Goal: Transaction & Acquisition: Purchase product/service

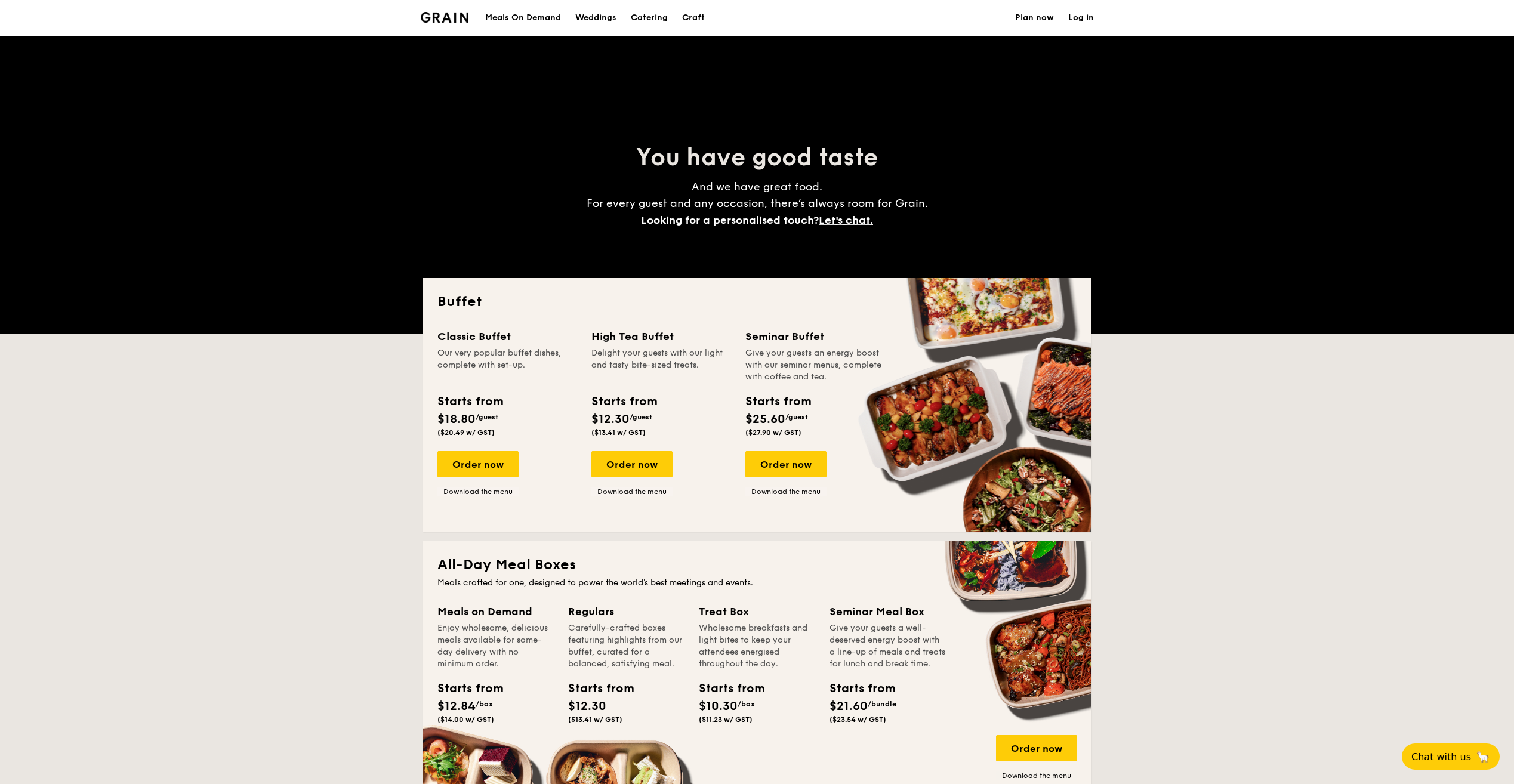
select select
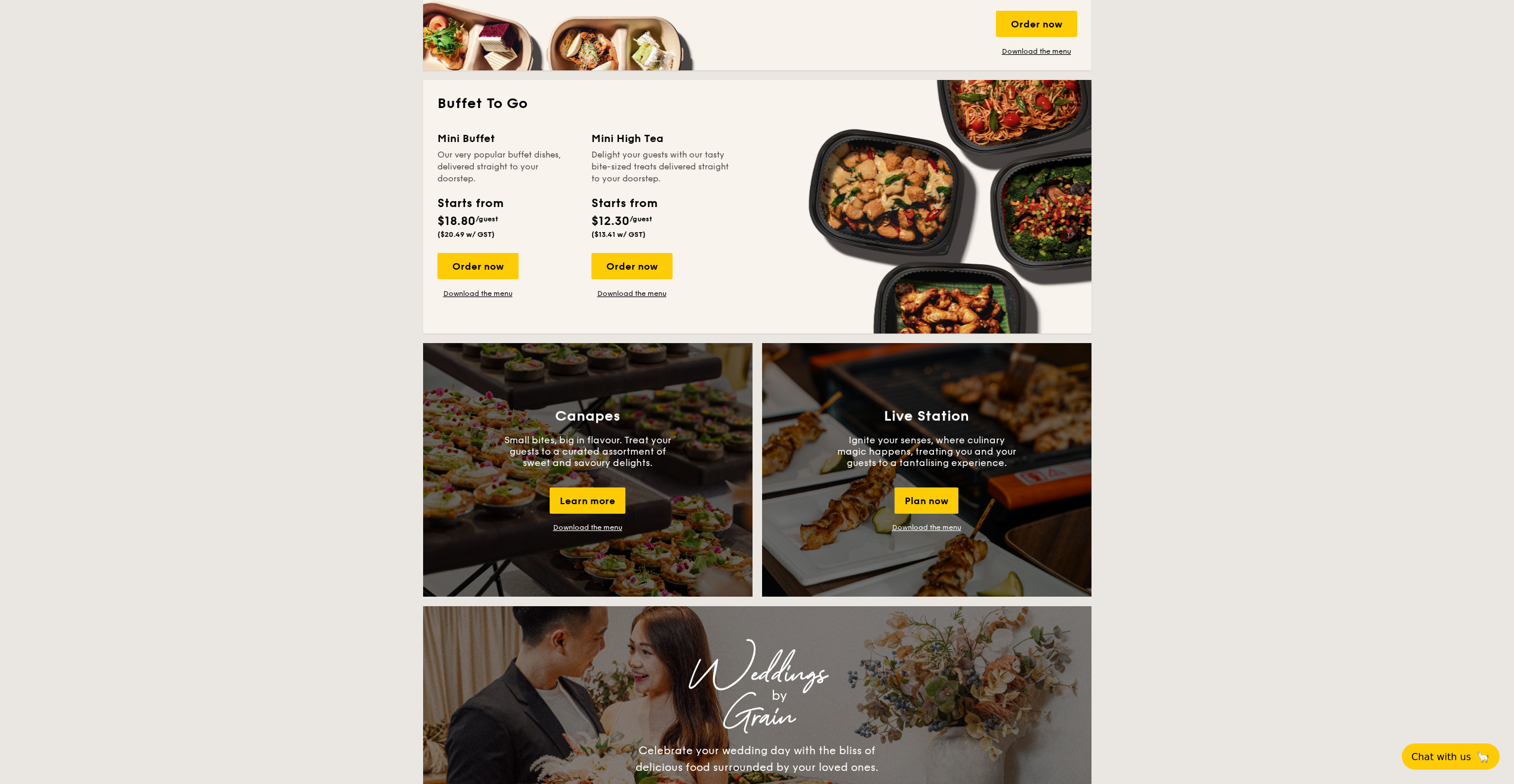
scroll to position [895, 0]
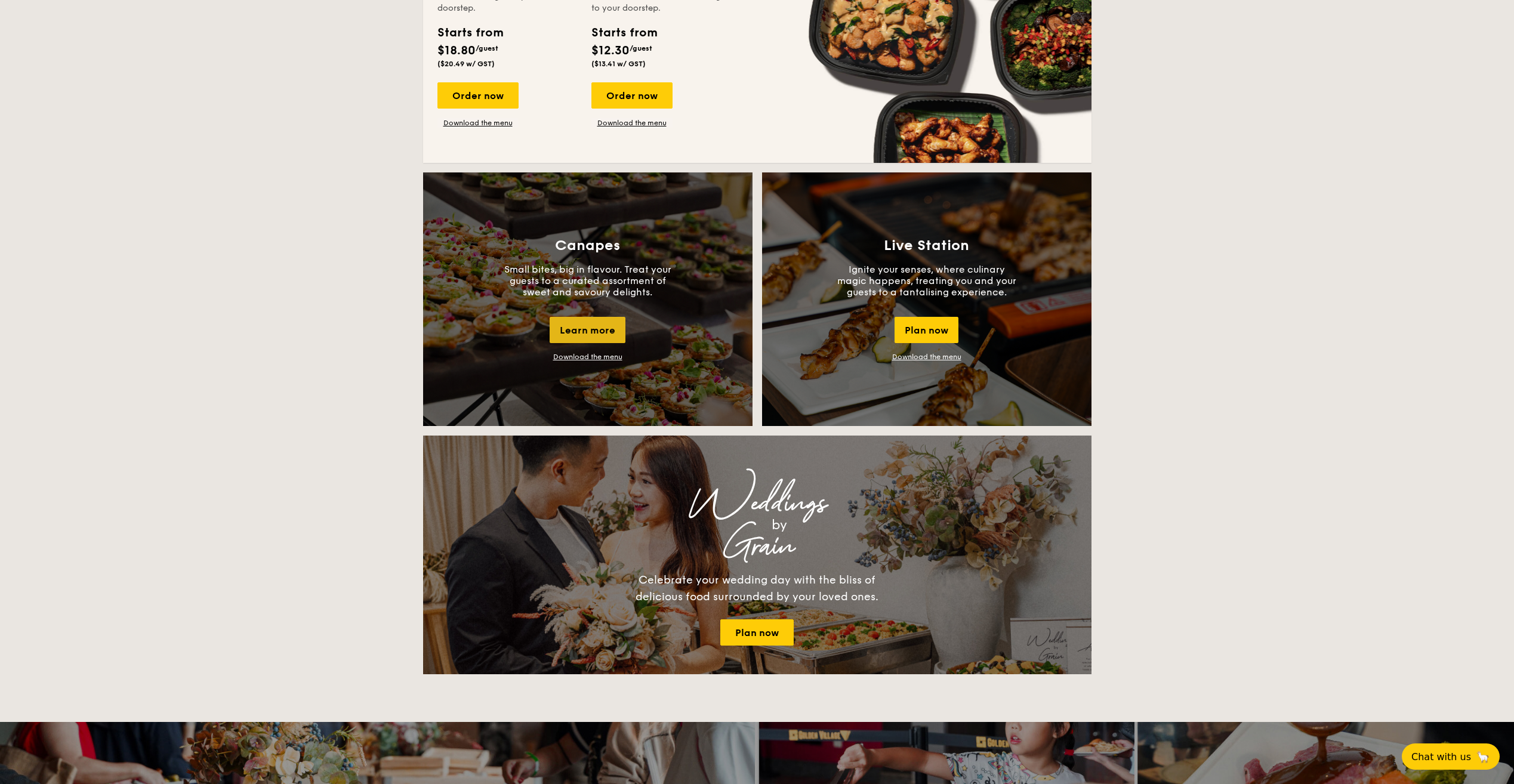
click at [580, 336] on div "Learn more" at bounding box center [587, 330] width 76 height 27
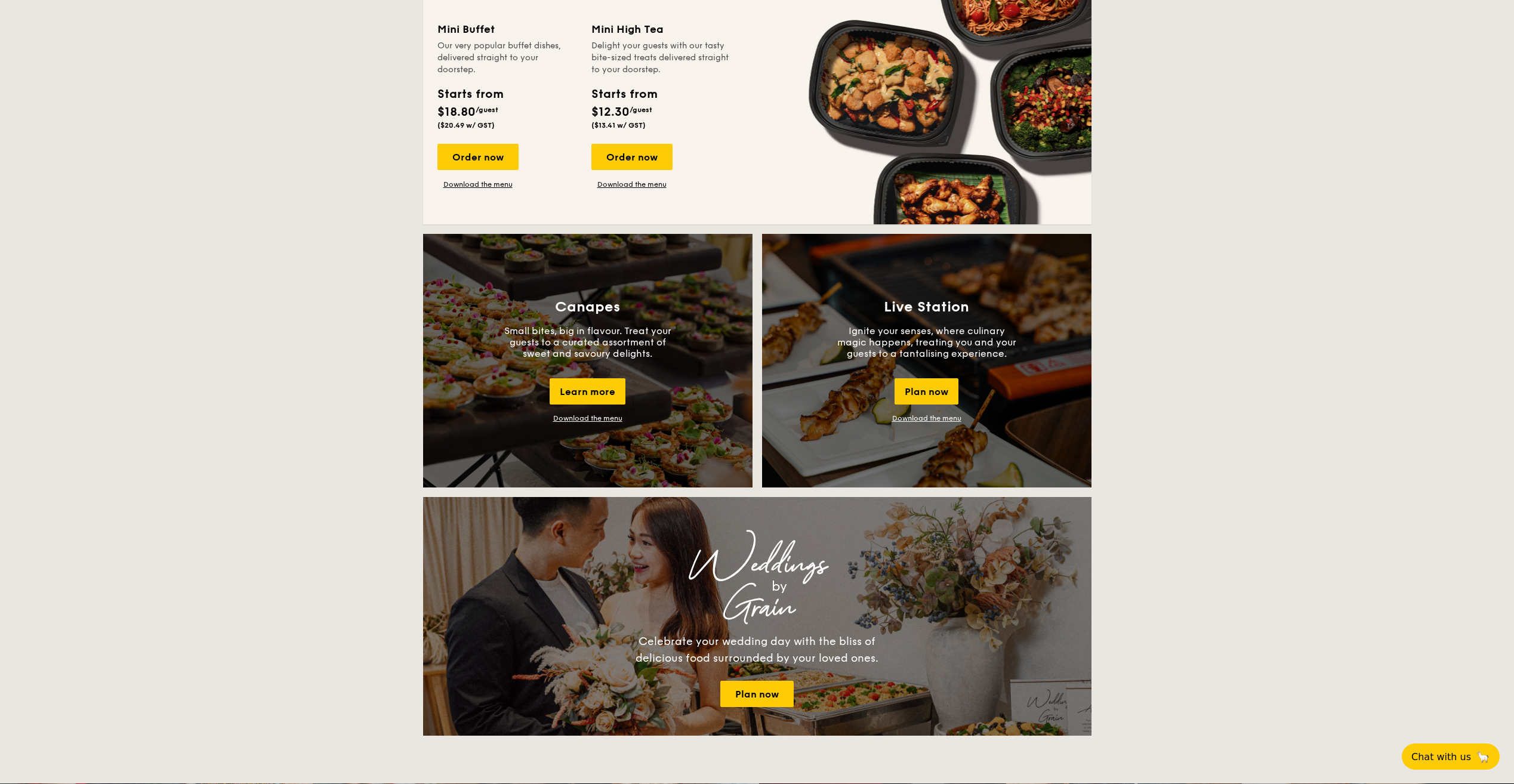
scroll to position [776, 0]
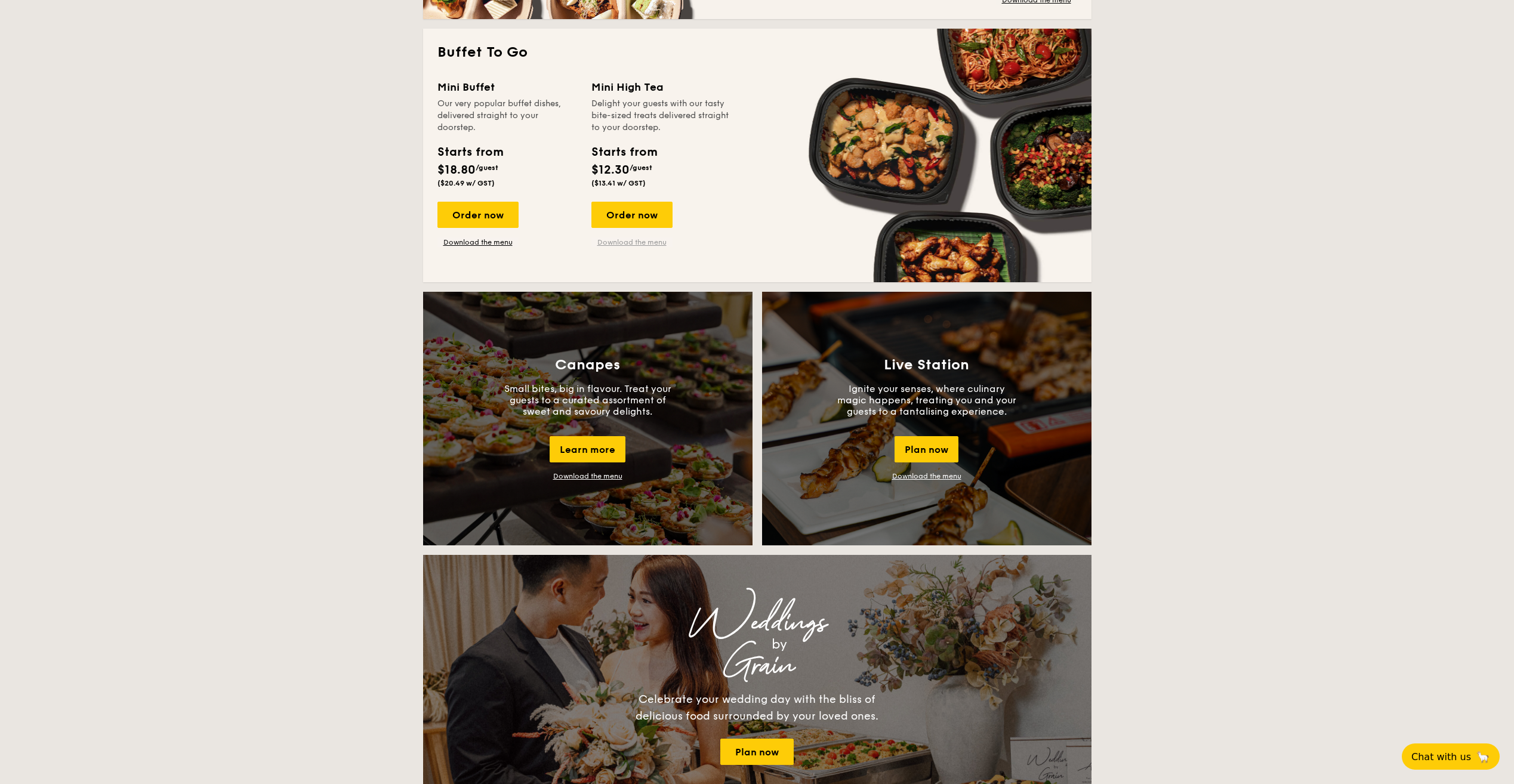
click at [640, 244] on link "Download the menu" at bounding box center [631, 242] width 81 height 10
click at [596, 448] on div "Learn more" at bounding box center [587, 449] width 76 height 27
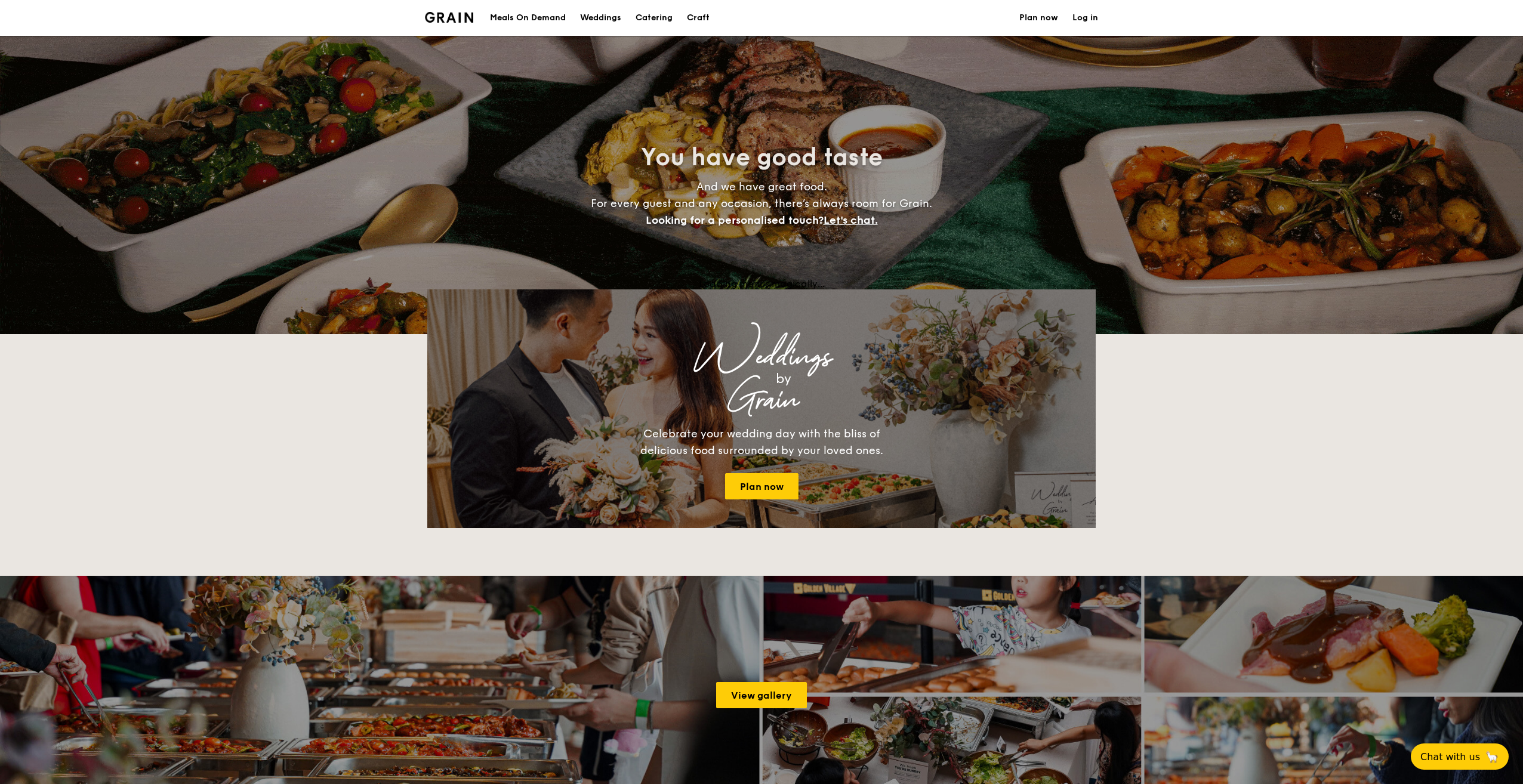
select select
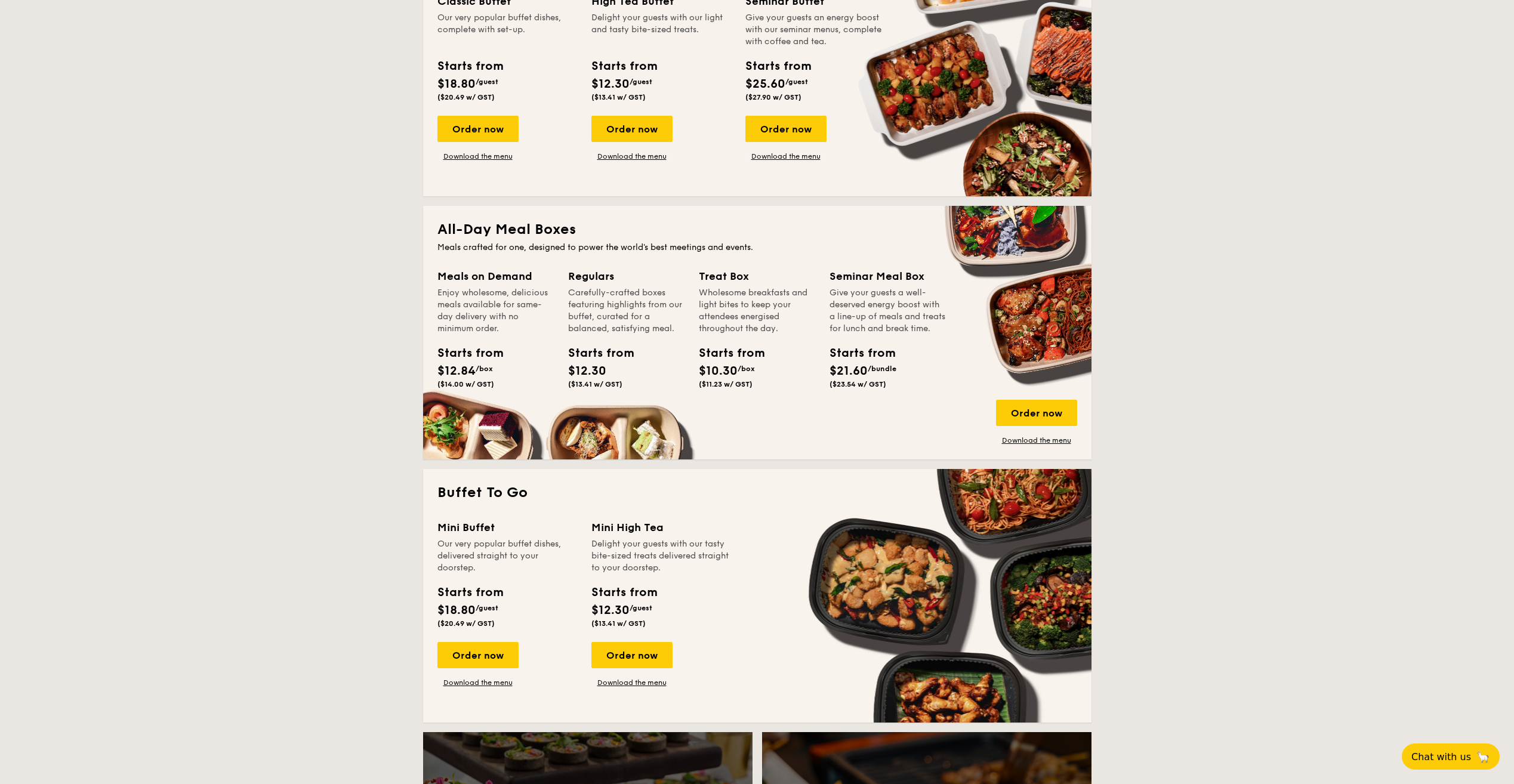
scroll to position [179, 0]
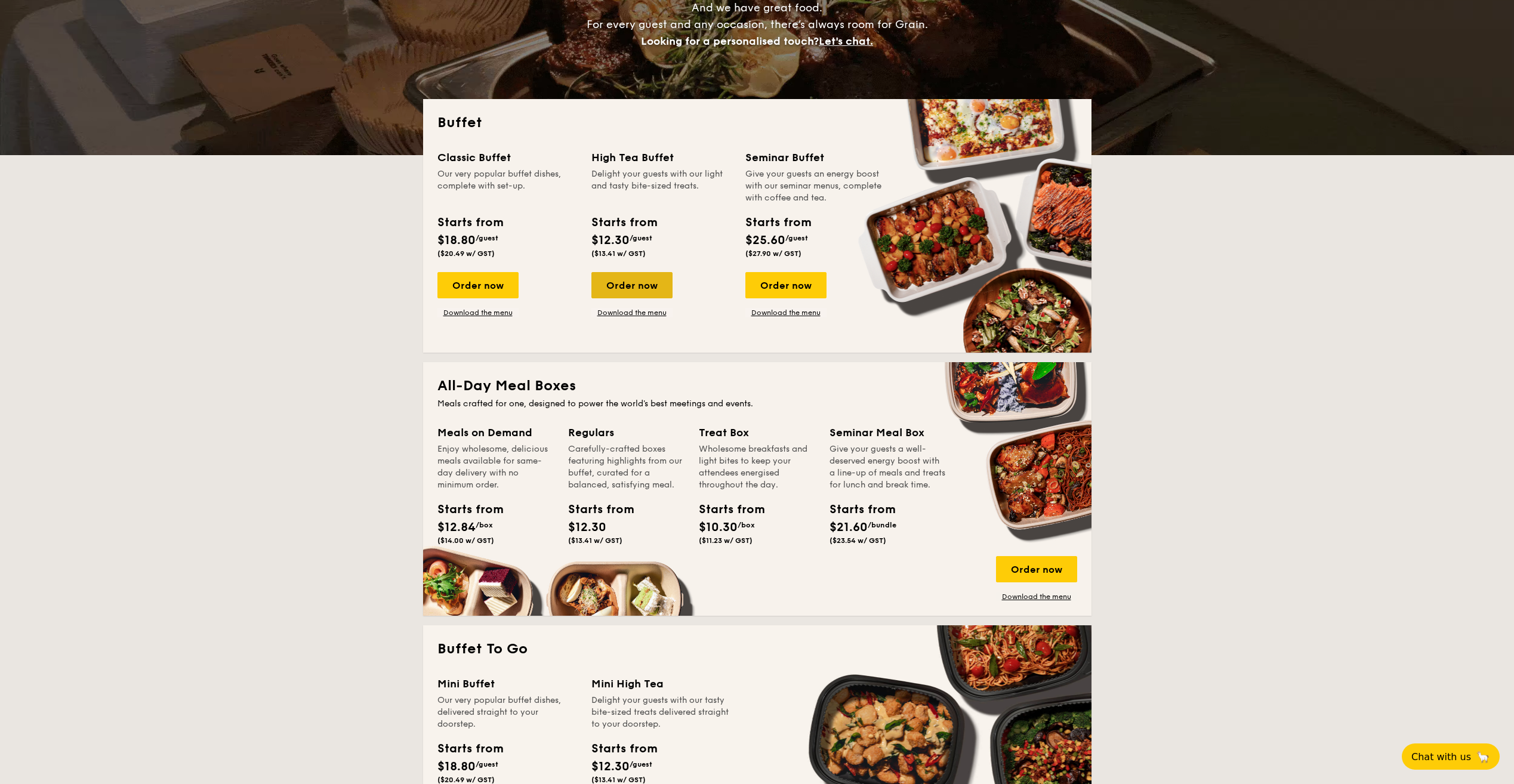
click at [662, 290] on div "Order now" at bounding box center [631, 285] width 81 height 27
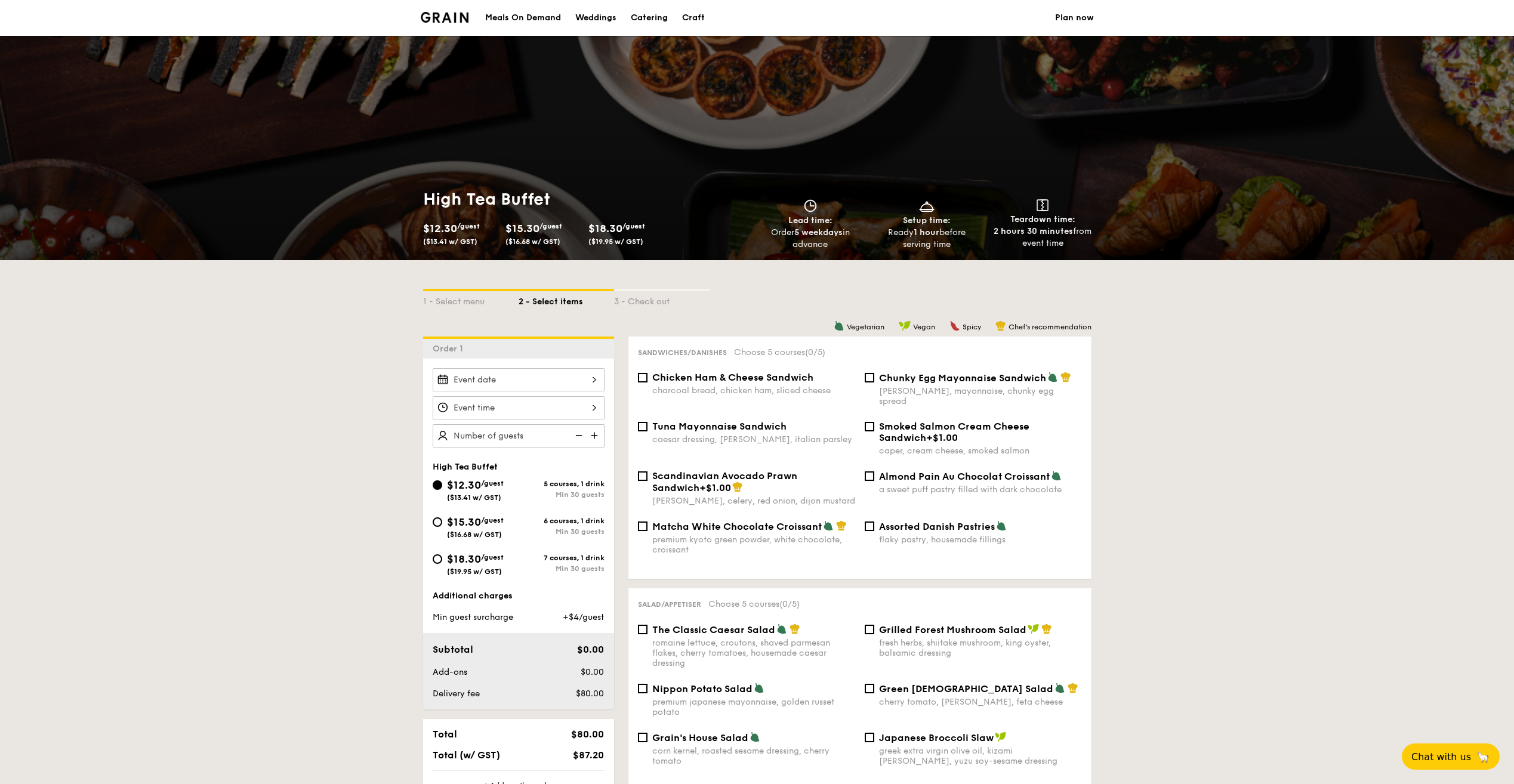
click at [507, 19] on div "Meals On Demand" at bounding box center [523, 17] width 76 height 36
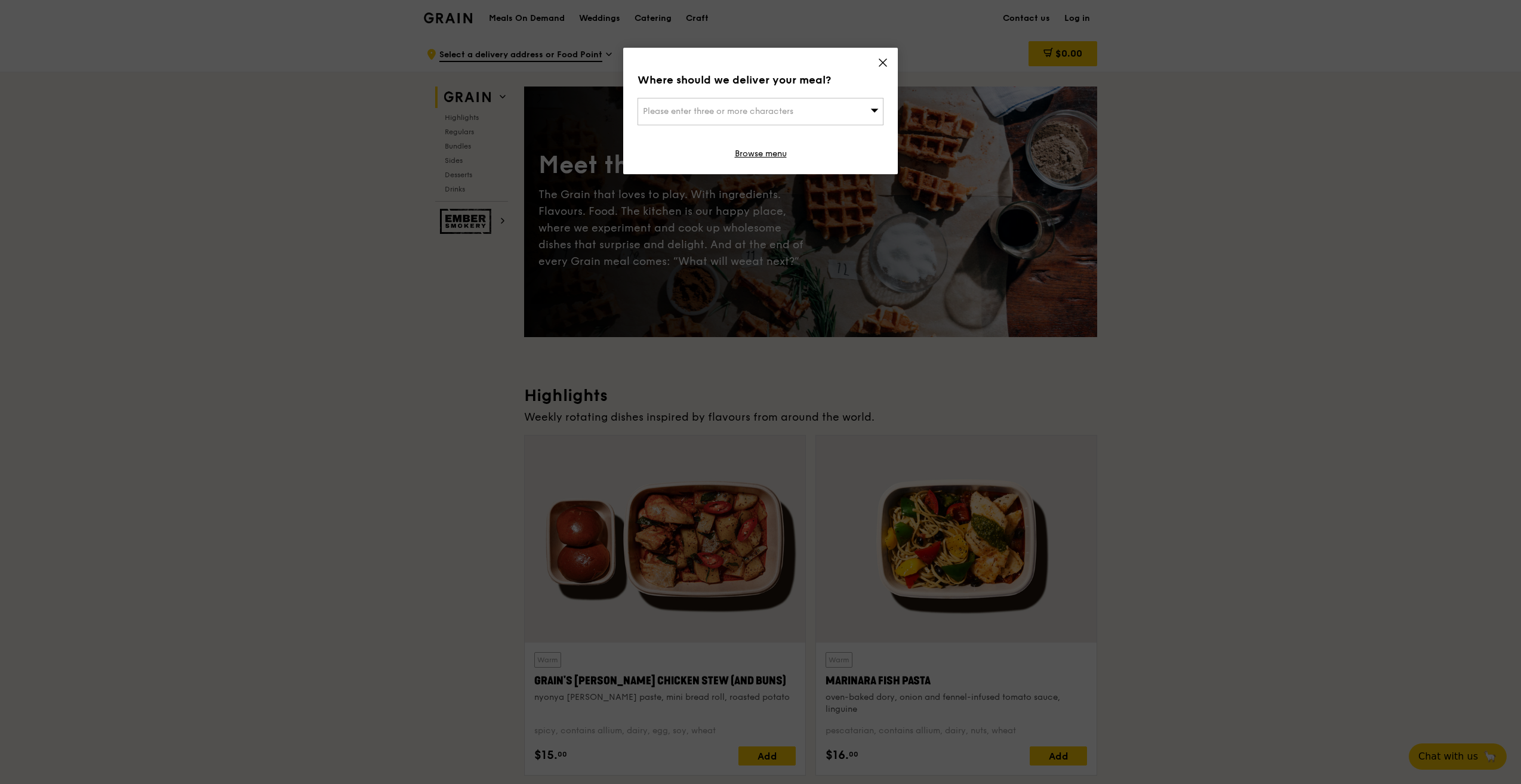
click at [882, 58] on icon at bounding box center [882, 62] width 11 height 11
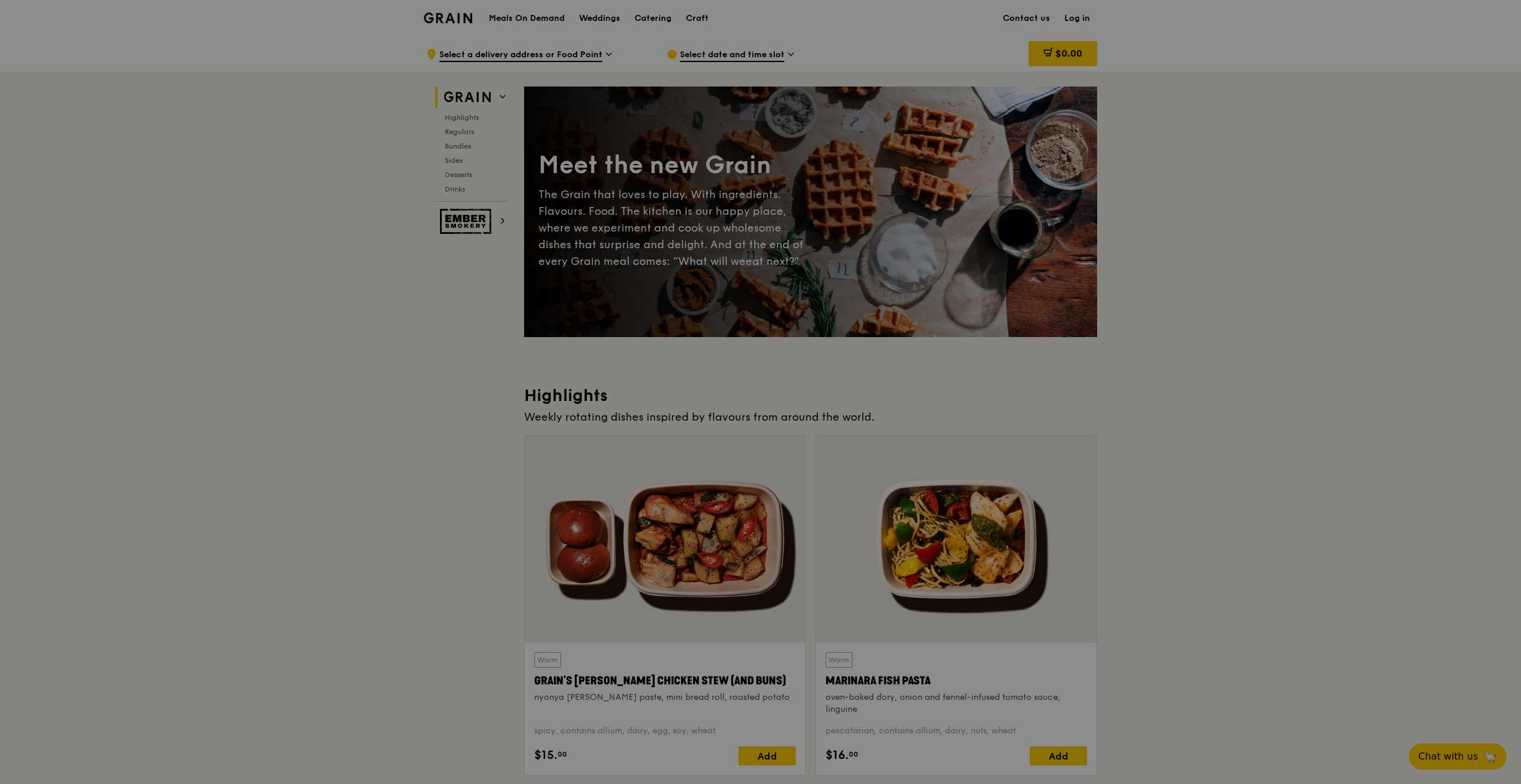
click at [585, 18] on div at bounding box center [760, 392] width 1521 height 784
click at [523, 17] on div at bounding box center [760, 392] width 1521 height 784
click at [561, 27] on div at bounding box center [760, 392] width 1521 height 784
click at [1173, 488] on div at bounding box center [760, 392] width 1521 height 784
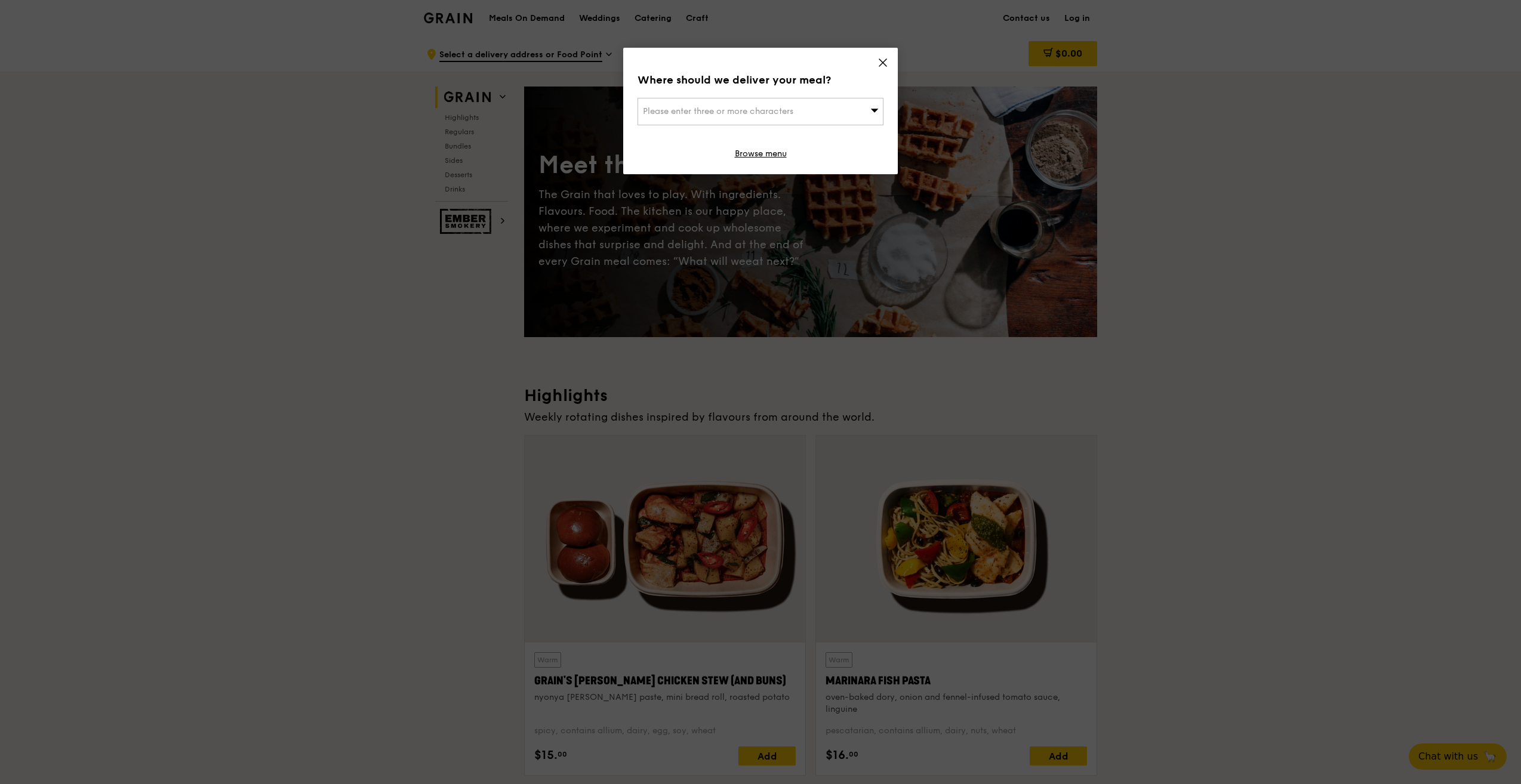
click at [876, 64] on div "Where should we deliver your meal? Please enter three or more characters Browse…" at bounding box center [760, 111] width 275 height 126
click at [878, 67] on icon at bounding box center [882, 62] width 11 height 11
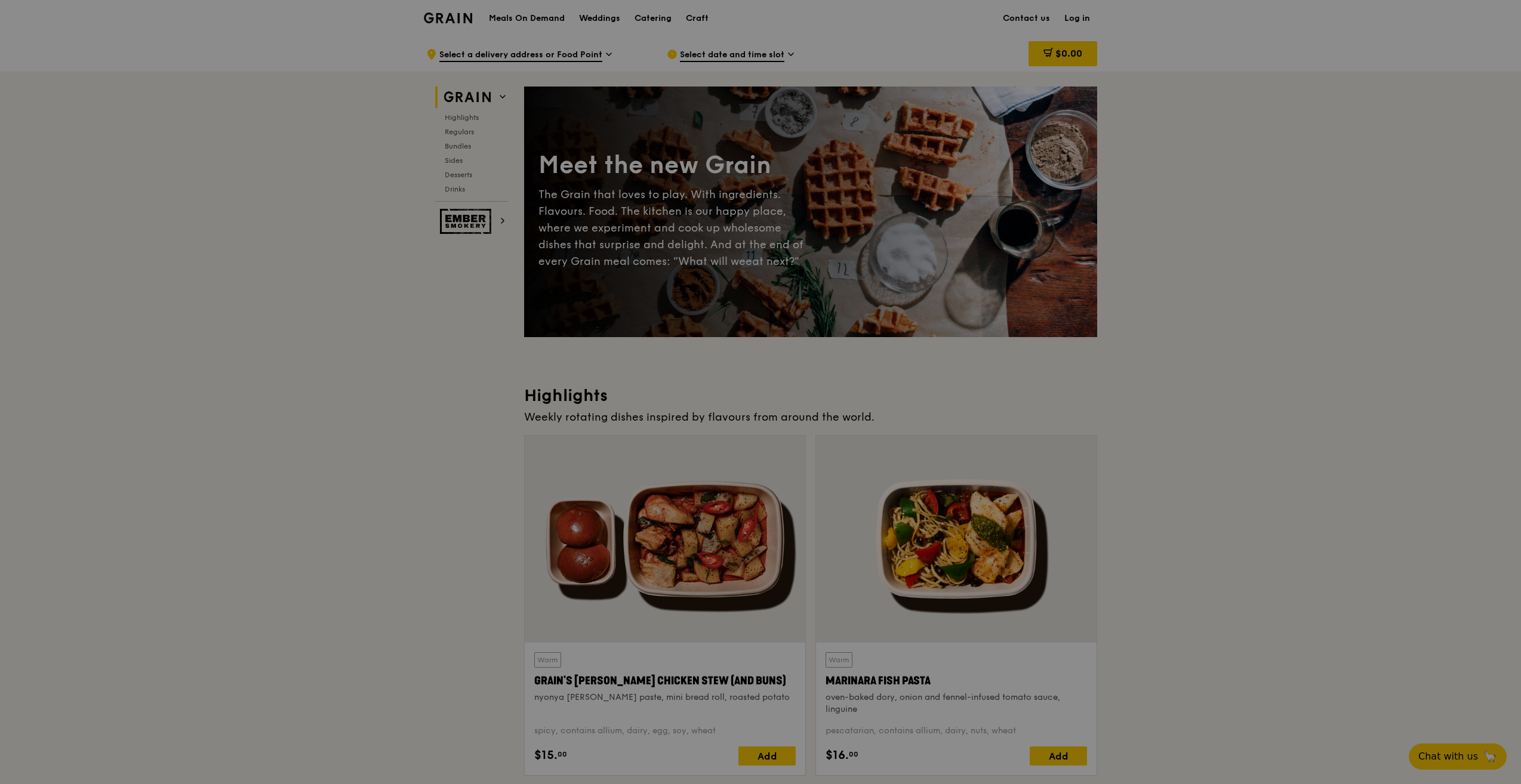
click at [545, 17] on div at bounding box center [760, 392] width 1521 height 784
click at [611, 16] on div at bounding box center [760, 392] width 1521 height 784
click at [630, 16] on div at bounding box center [760, 392] width 1521 height 784
